Goal: Task Accomplishment & Management: Use online tool/utility

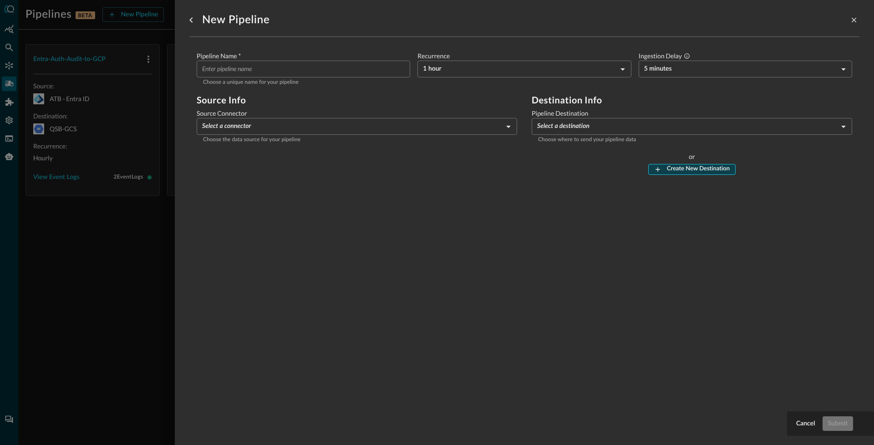
click at [673, 166] on button "Create New Destination" at bounding box center [691, 169] width 87 height 11
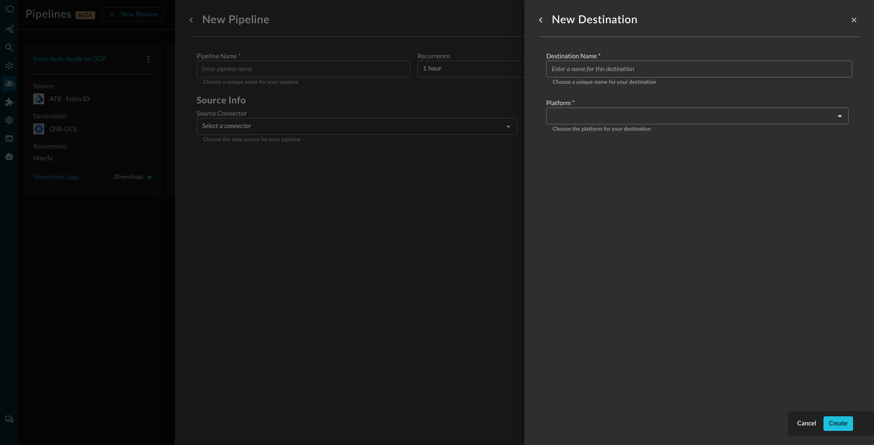
click at [604, 121] on body "Pipelines BETA New Pipeline Manage Destinations ( 3 ) NB Entra-Auth-Audit-to-GC…" at bounding box center [437, 222] width 874 height 445
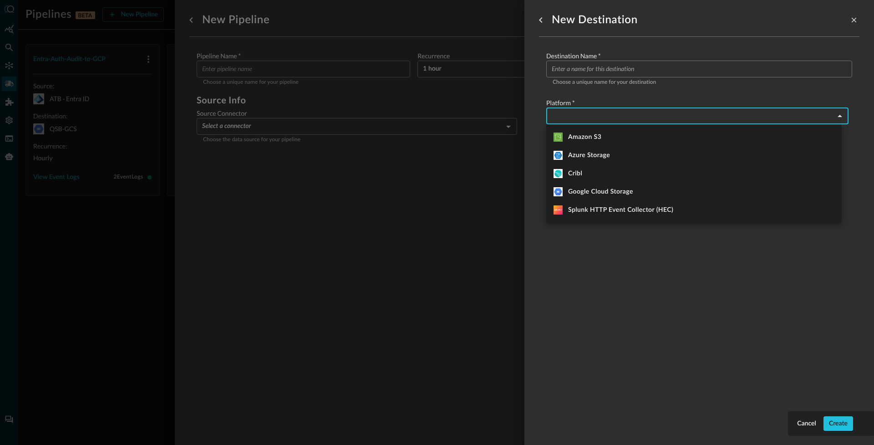
click at [545, 18] on div at bounding box center [437, 222] width 874 height 445
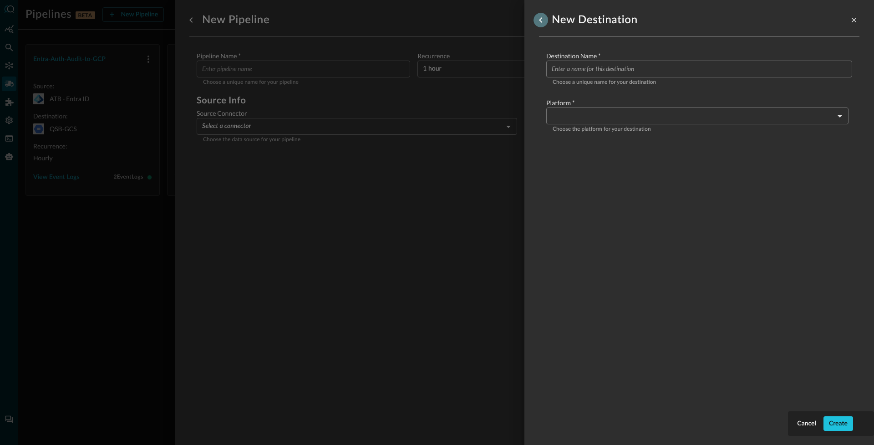
click at [540, 20] on icon "go back" at bounding box center [540, 19] width 3 height 5
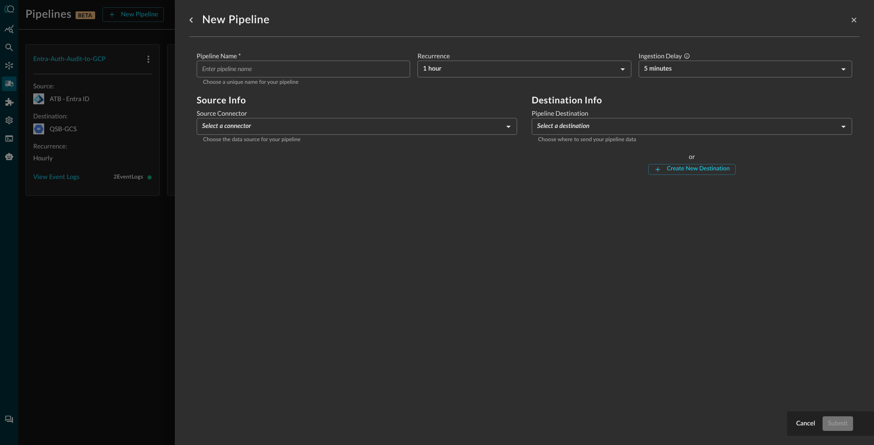
click at [583, 127] on body "Pipelines BETA New Pipeline Manage Destinations ( 3 ) NB Entra-Auth-Audit-to-GC…" at bounding box center [437, 222] width 874 height 445
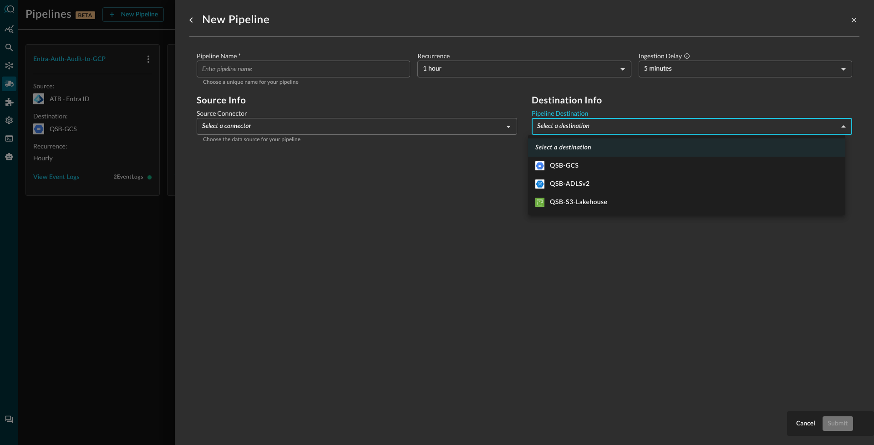
click at [468, 184] on div at bounding box center [437, 222] width 874 height 445
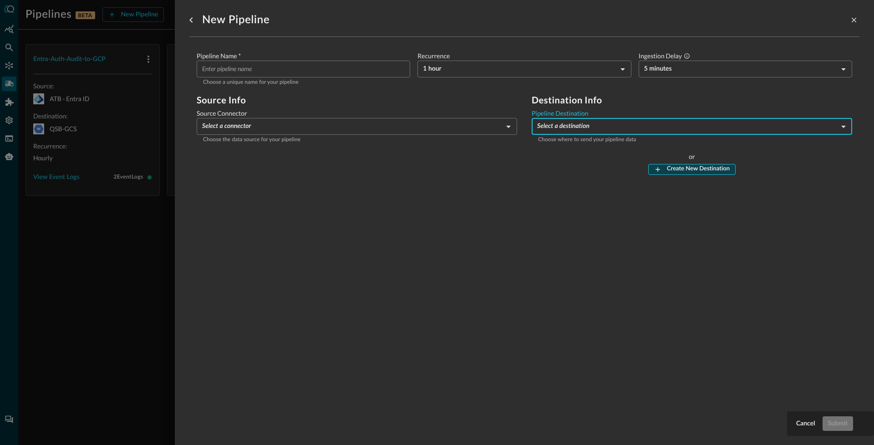
click at [693, 172] on button "Create New Destination" at bounding box center [691, 169] width 87 height 11
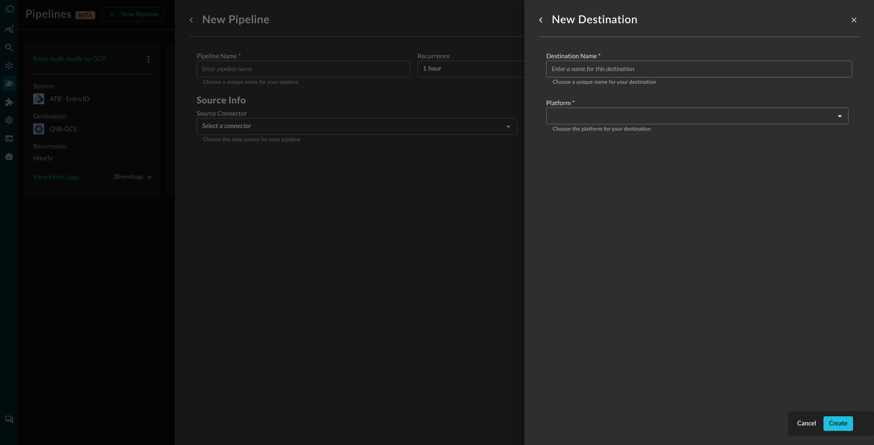
click at [565, 113] on body "Pipelines BETA New Pipeline Manage Destinations ( 3 ) NB Entra-Auth-Audit-to-GC…" at bounding box center [437, 222] width 874 height 445
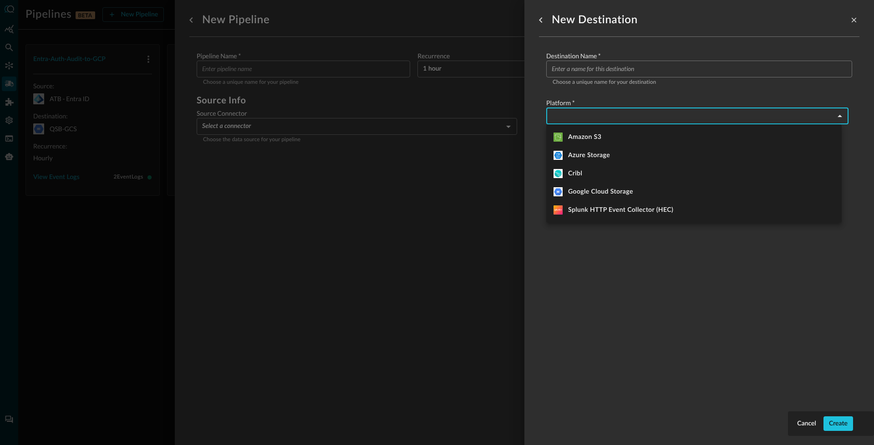
click at [468, 218] on div at bounding box center [437, 222] width 874 height 445
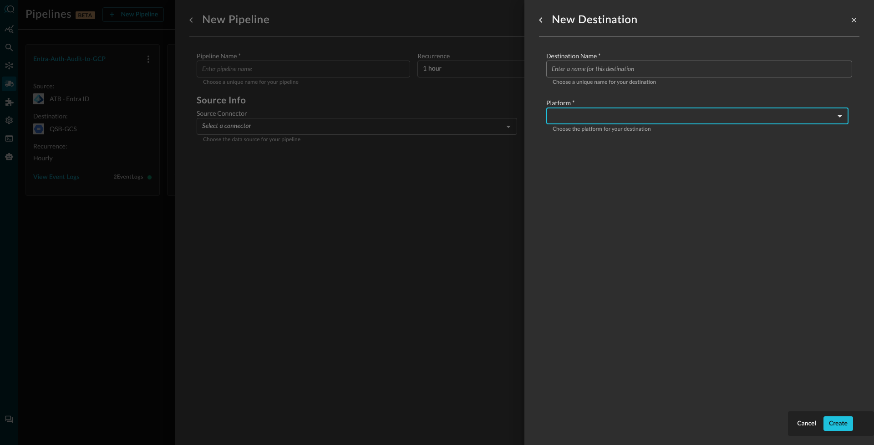
click at [443, 212] on div at bounding box center [437, 222] width 874 height 445
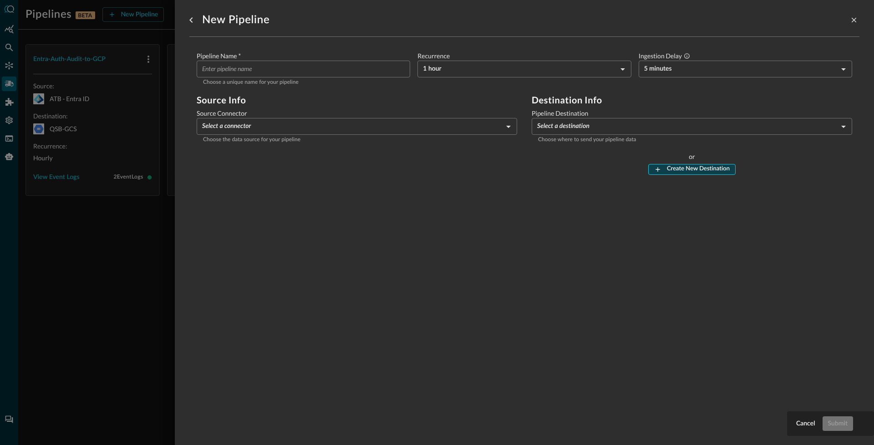
click at [670, 169] on button "Create New Destination" at bounding box center [691, 169] width 87 height 11
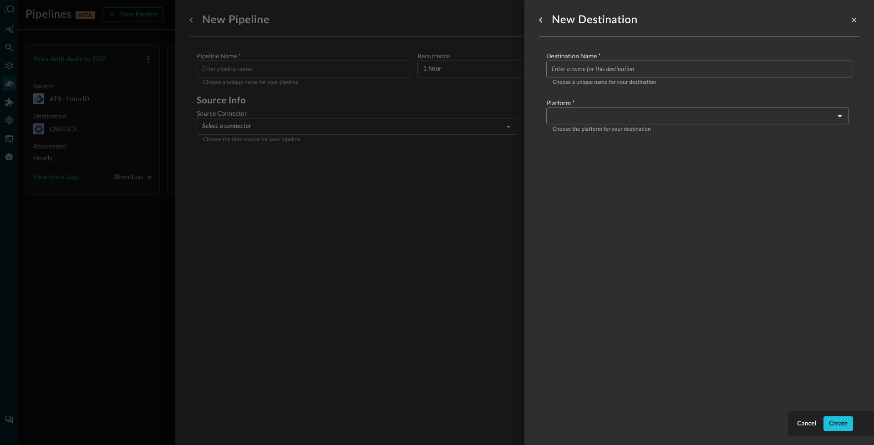
click at [583, 117] on body "Pipelines BETA New Pipeline Manage Destinations ( 3 ) NB Entra-Auth-Audit-to-GC…" at bounding box center [437, 222] width 874 height 445
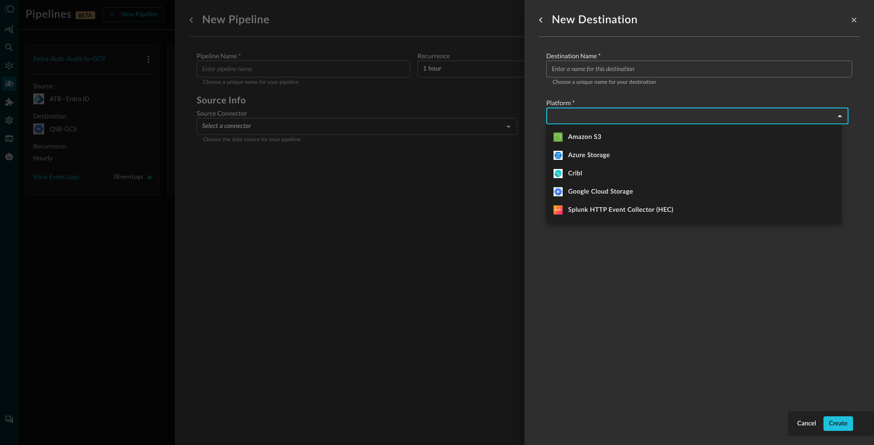
click at [502, 222] on div at bounding box center [437, 222] width 874 height 445
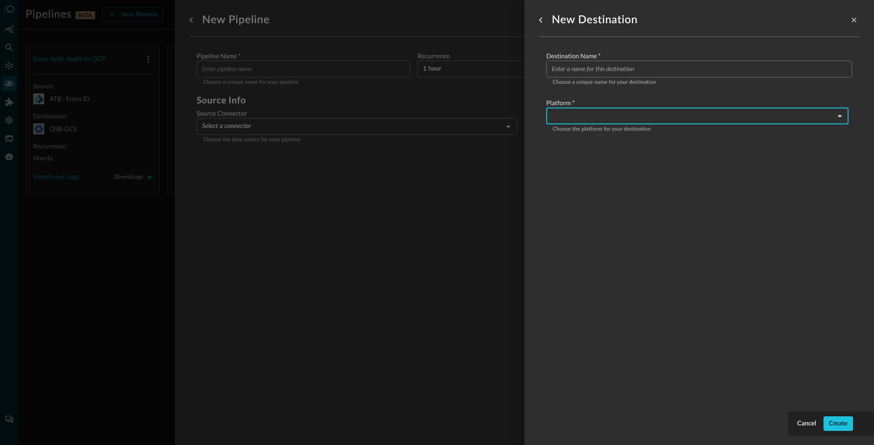
click at [498, 224] on div at bounding box center [437, 222] width 874 height 445
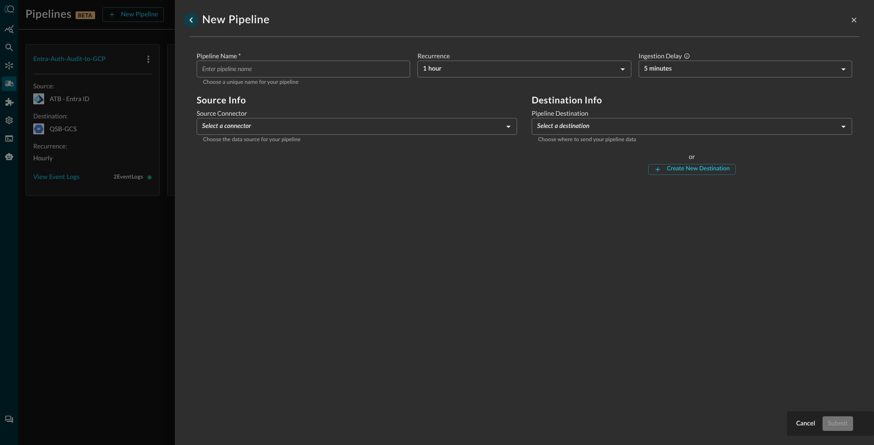
click at [188, 22] on icon "go back" at bounding box center [191, 20] width 11 height 11
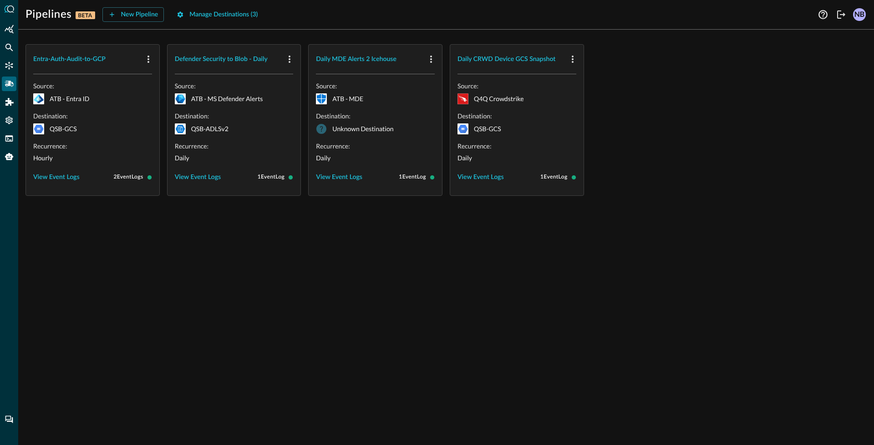
click at [346, 277] on div "Entra-Auth-Audit-to-GCP Source: ATB - Entra ID Destination: QSB-GCS Recurrence:…" at bounding box center [446, 241] width 856 height 408
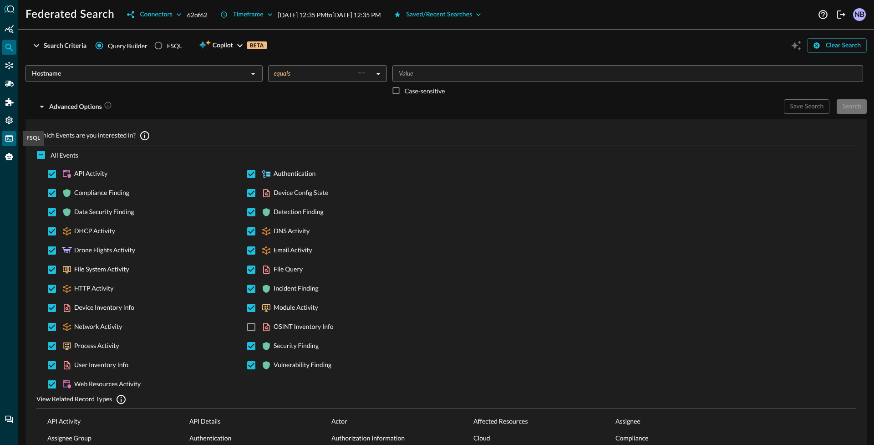
click at [15, 143] on div "FSQL" at bounding box center [9, 138] width 15 height 15
